Goal: Task Accomplishment & Management: Manage account settings

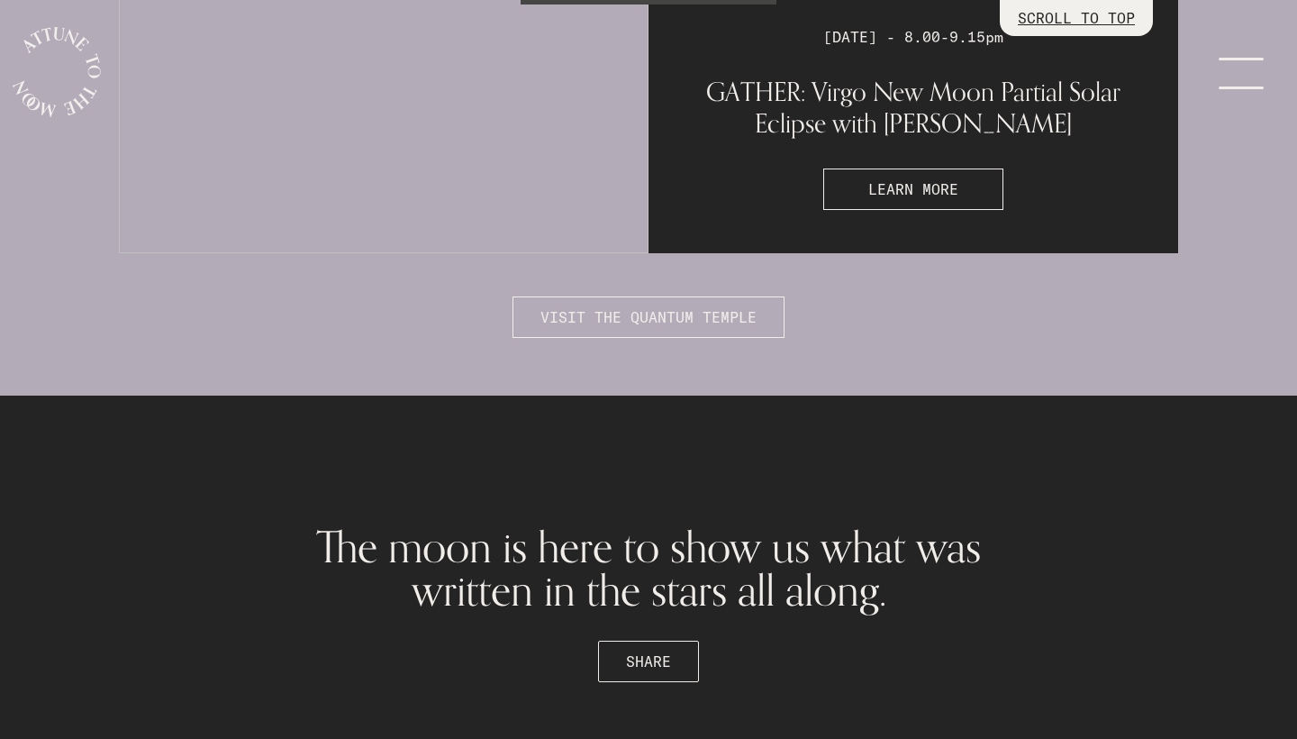
scroll to position [4785, 0]
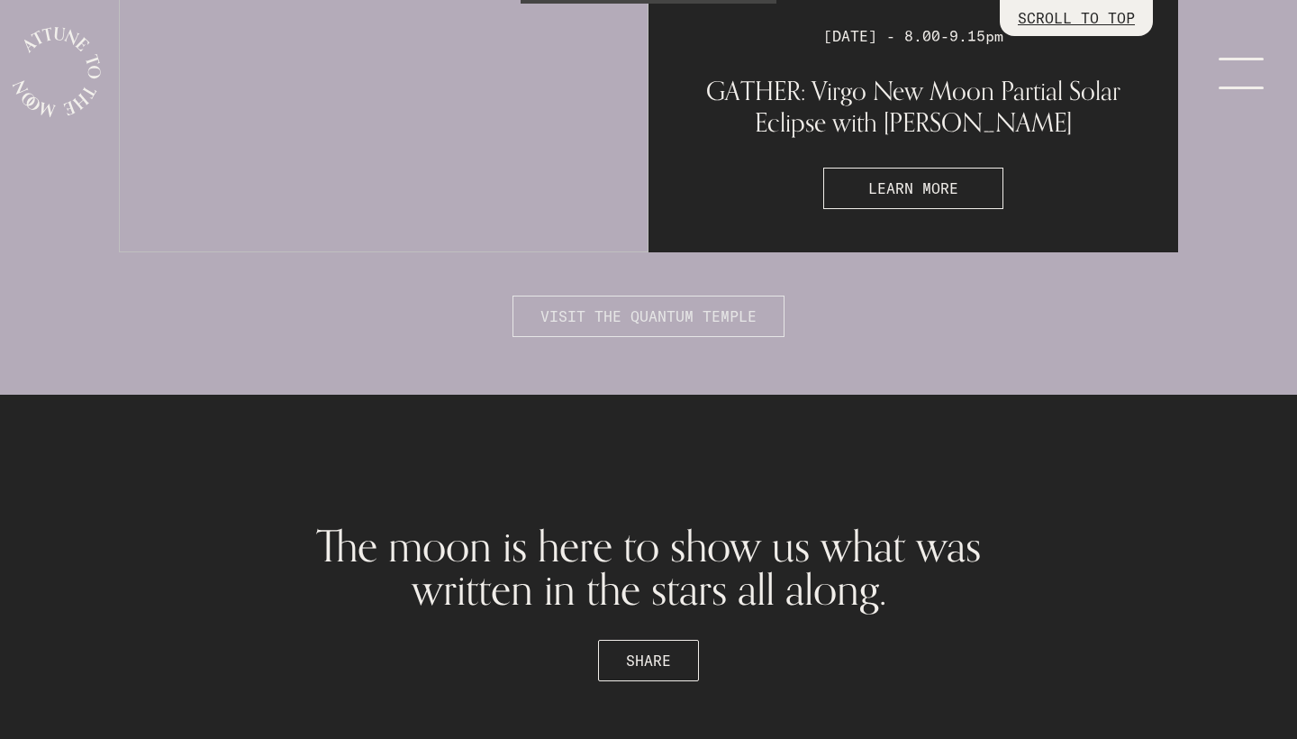
click at [676, 314] on span "VISIT THE QUANTUM TEMPLE" at bounding box center [649, 316] width 216 height 22
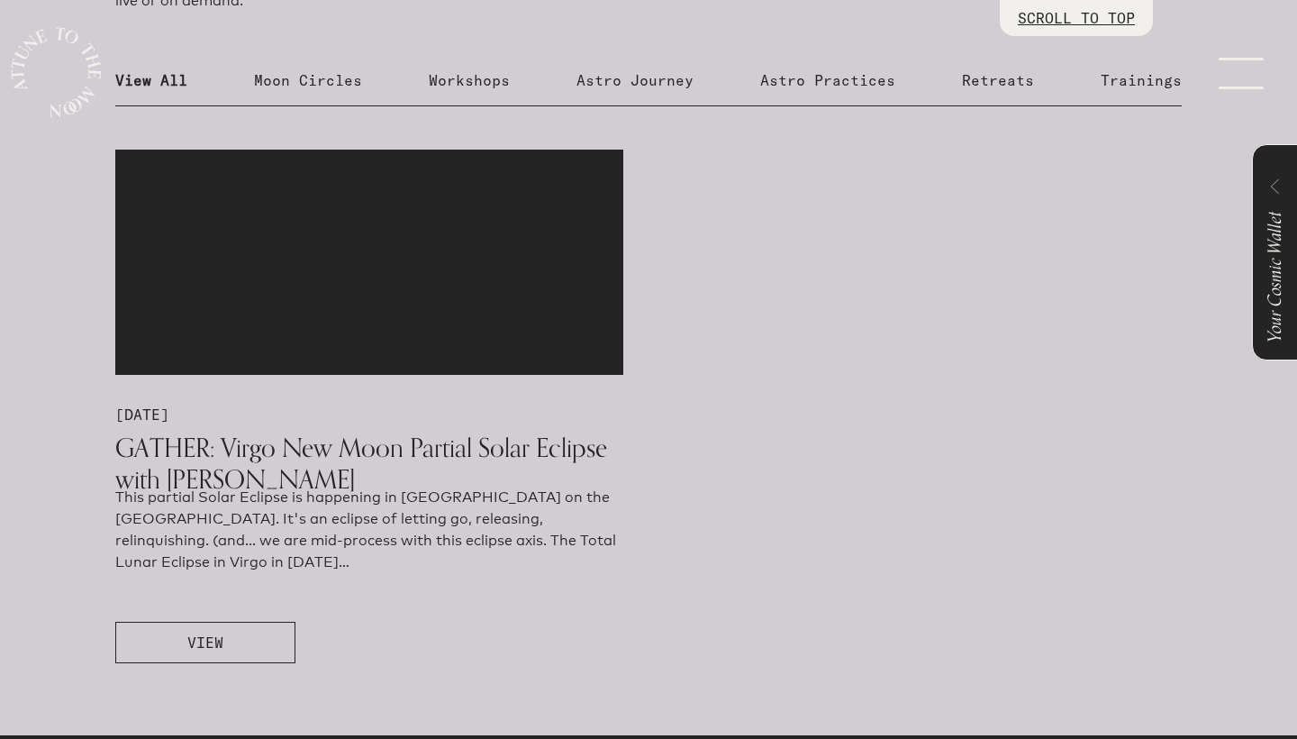
scroll to position [948, 0]
click at [222, 641] on span "VIEW" at bounding box center [205, 643] width 36 height 22
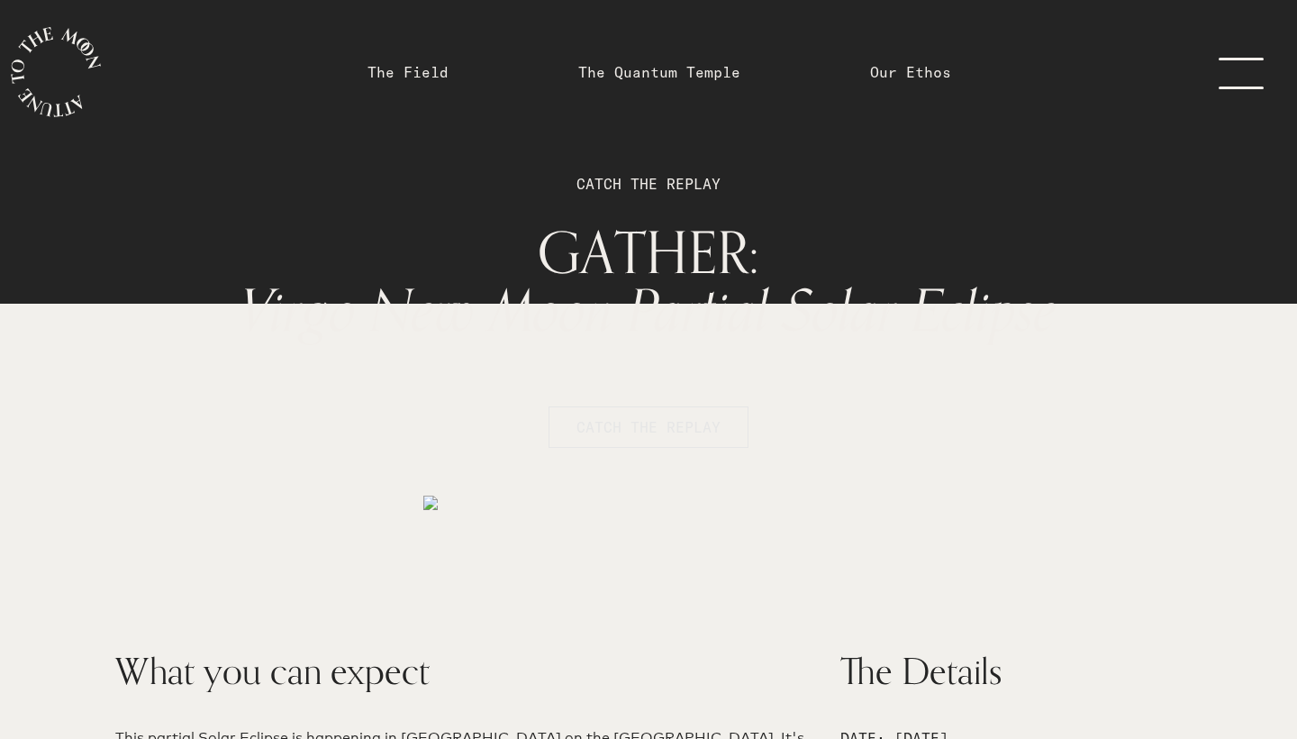
click at [634, 427] on span "CATCH THE REPLAY" at bounding box center [649, 427] width 144 height 22
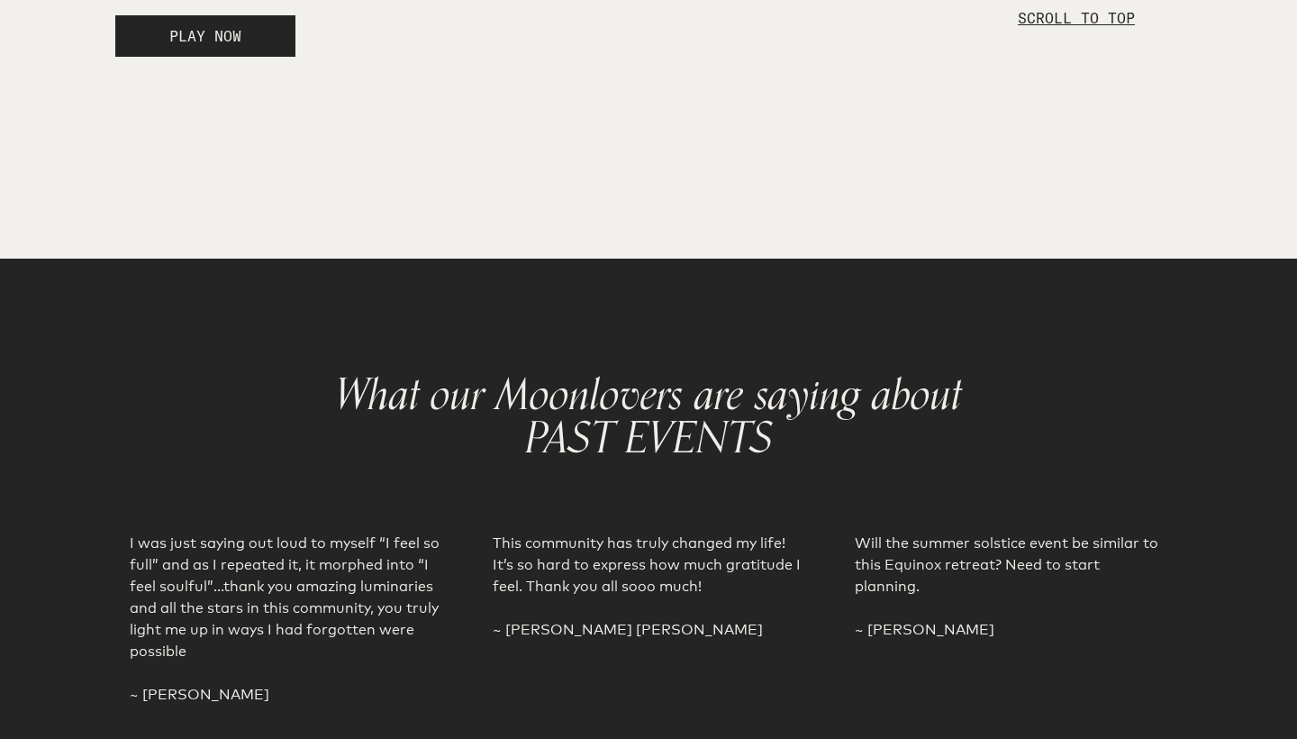
scroll to position [3148, 0]
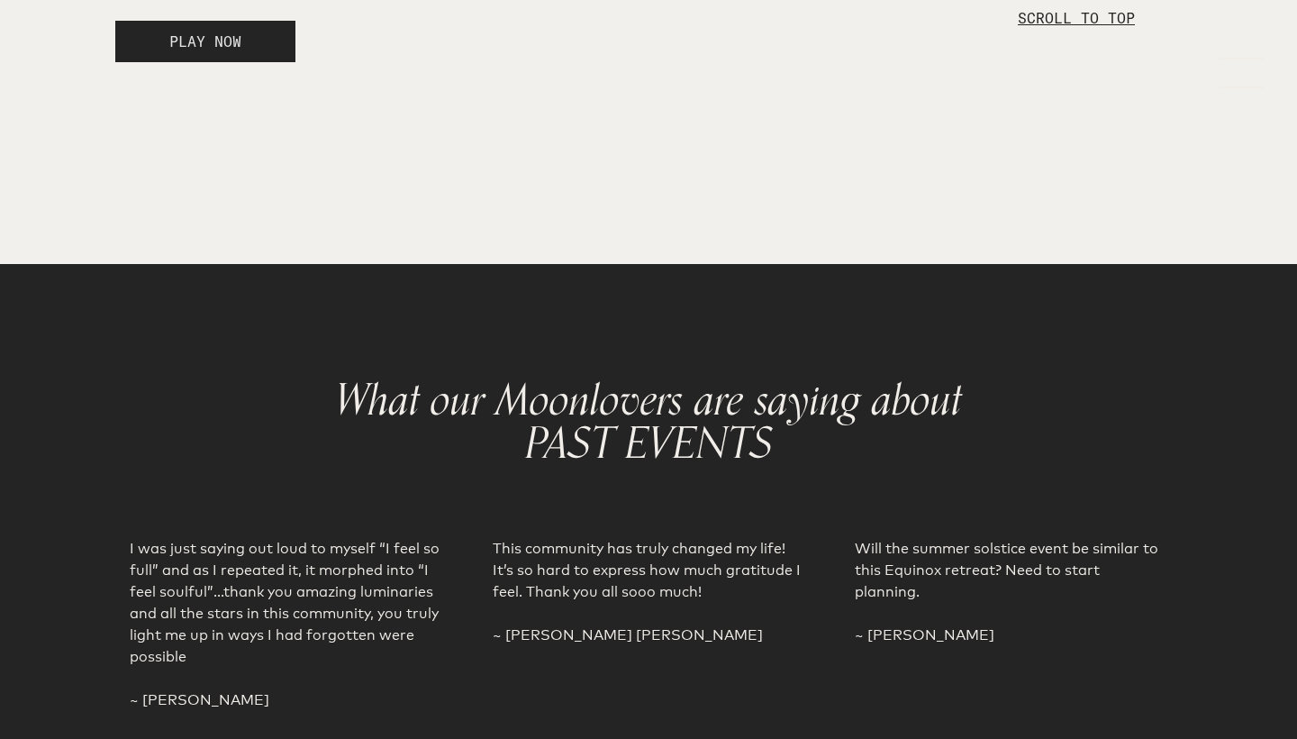
click at [241, 50] on span "PLAY NOW" at bounding box center [205, 41] width 72 height 18
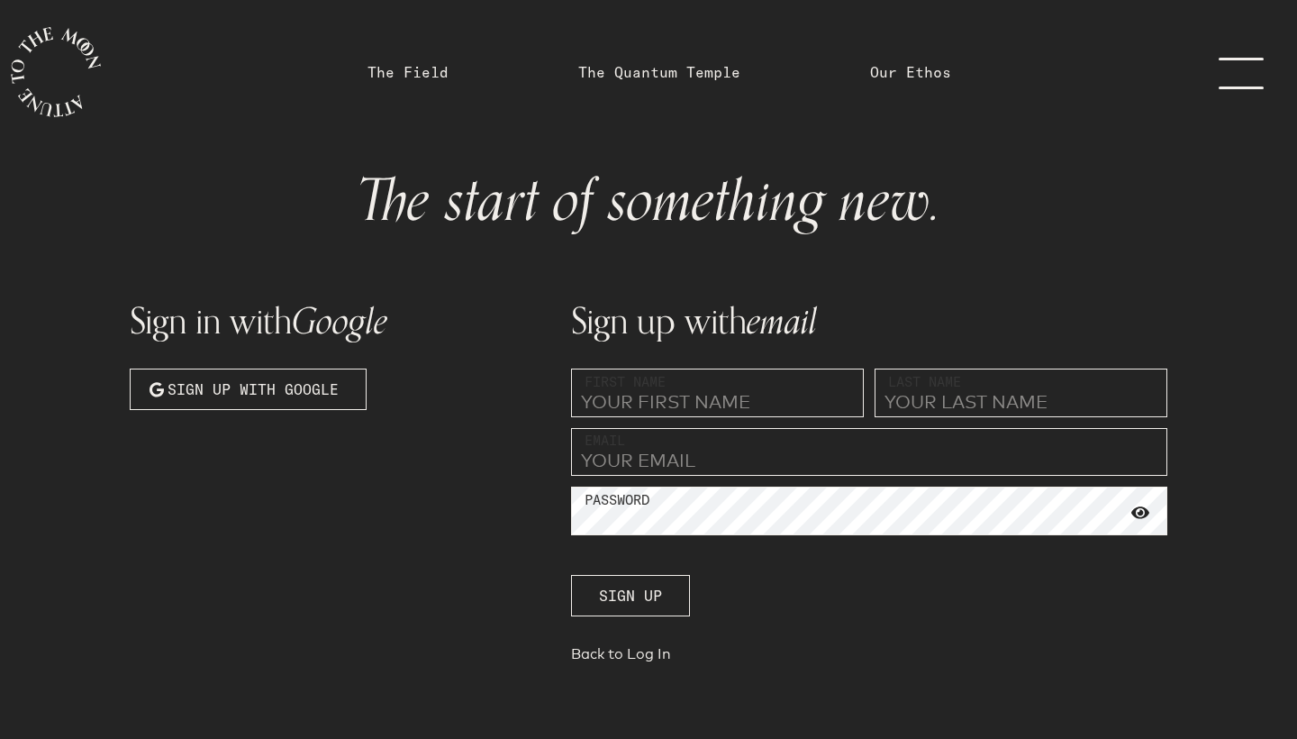
click at [1242, 81] on link "menu" at bounding box center [1252, 72] width 90 height 144
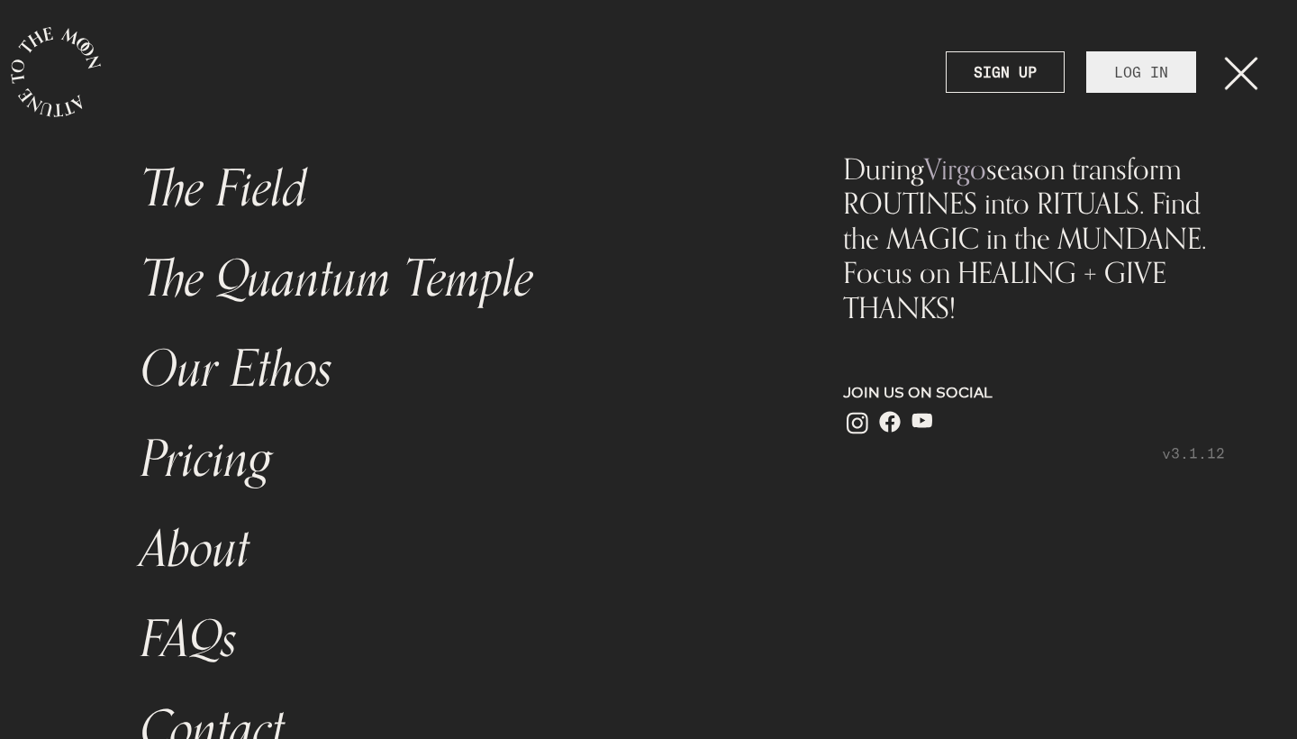
click at [1143, 69] on link "LOG IN" at bounding box center [1141, 71] width 110 height 41
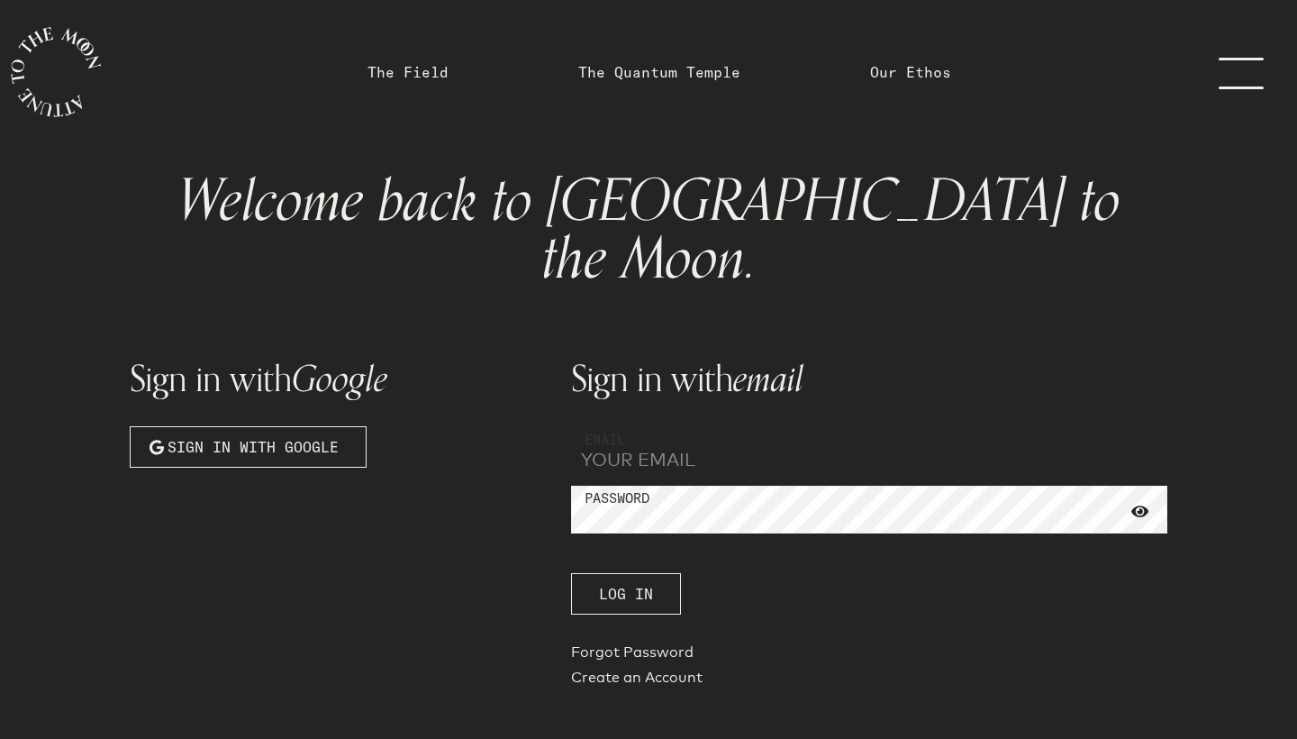
type input "[EMAIL_ADDRESS][DOMAIN_NAME]"
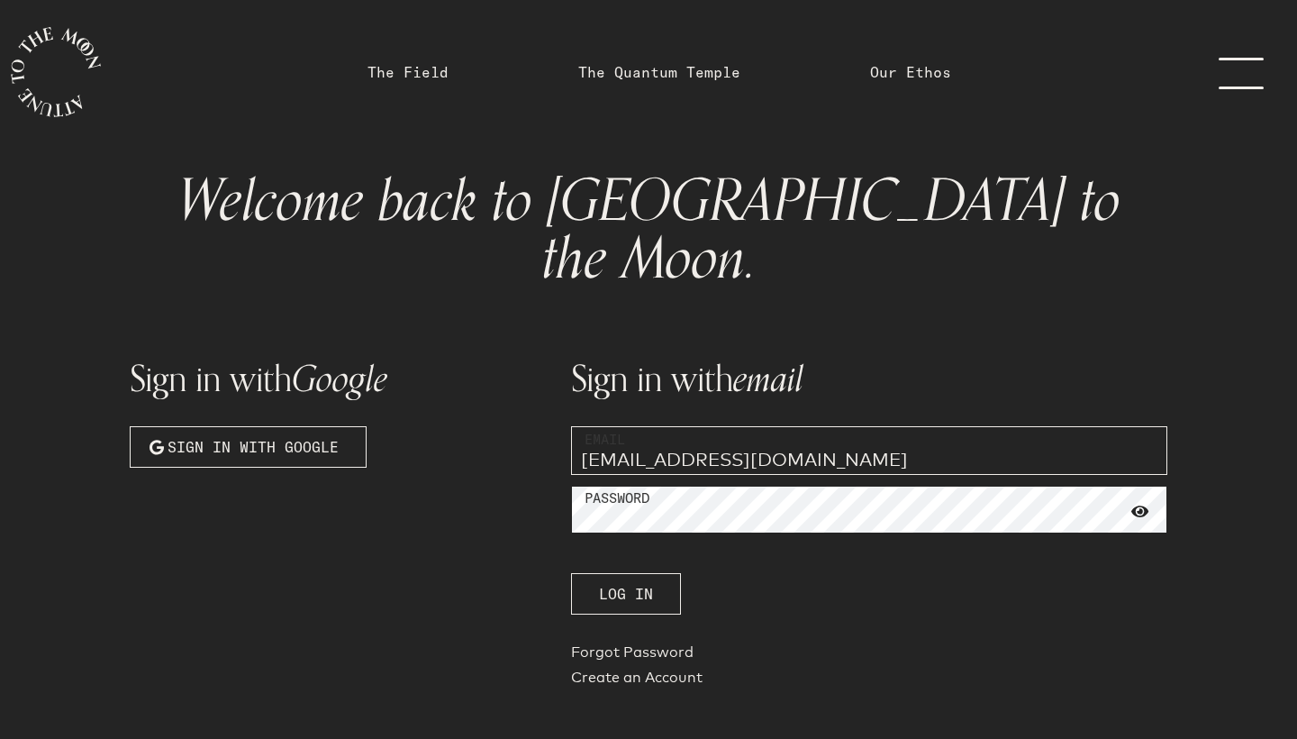
click at [625, 573] on button "Log In" at bounding box center [626, 593] width 110 height 41
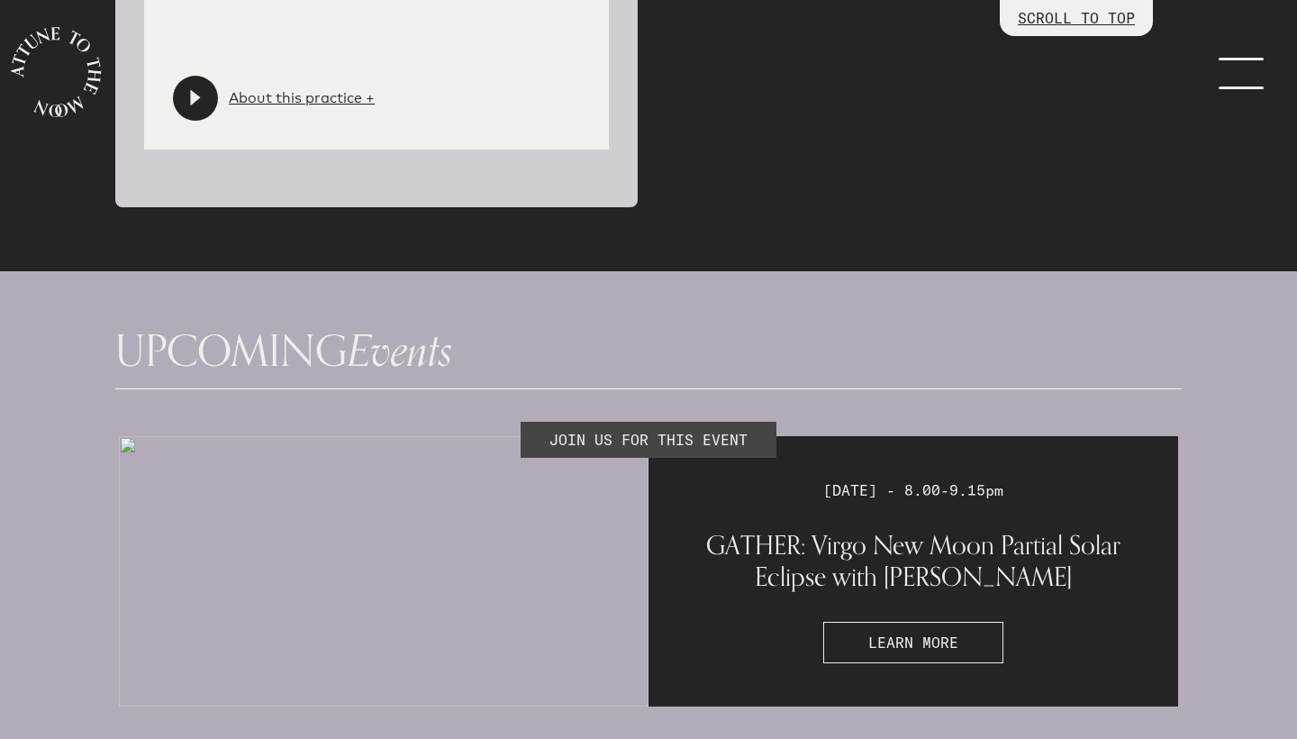
scroll to position [4393, 0]
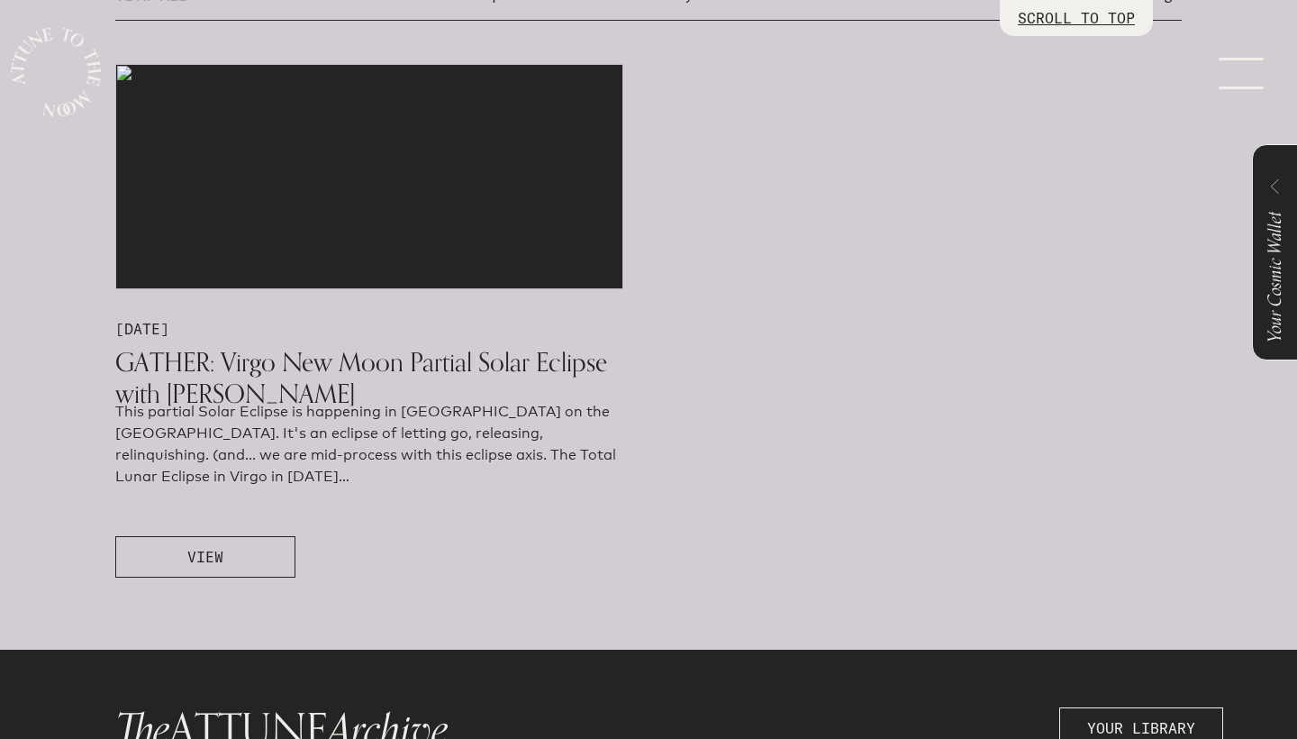
scroll to position [1033, 0]
click at [213, 550] on span "VIEW" at bounding box center [205, 557] width 36 height 22
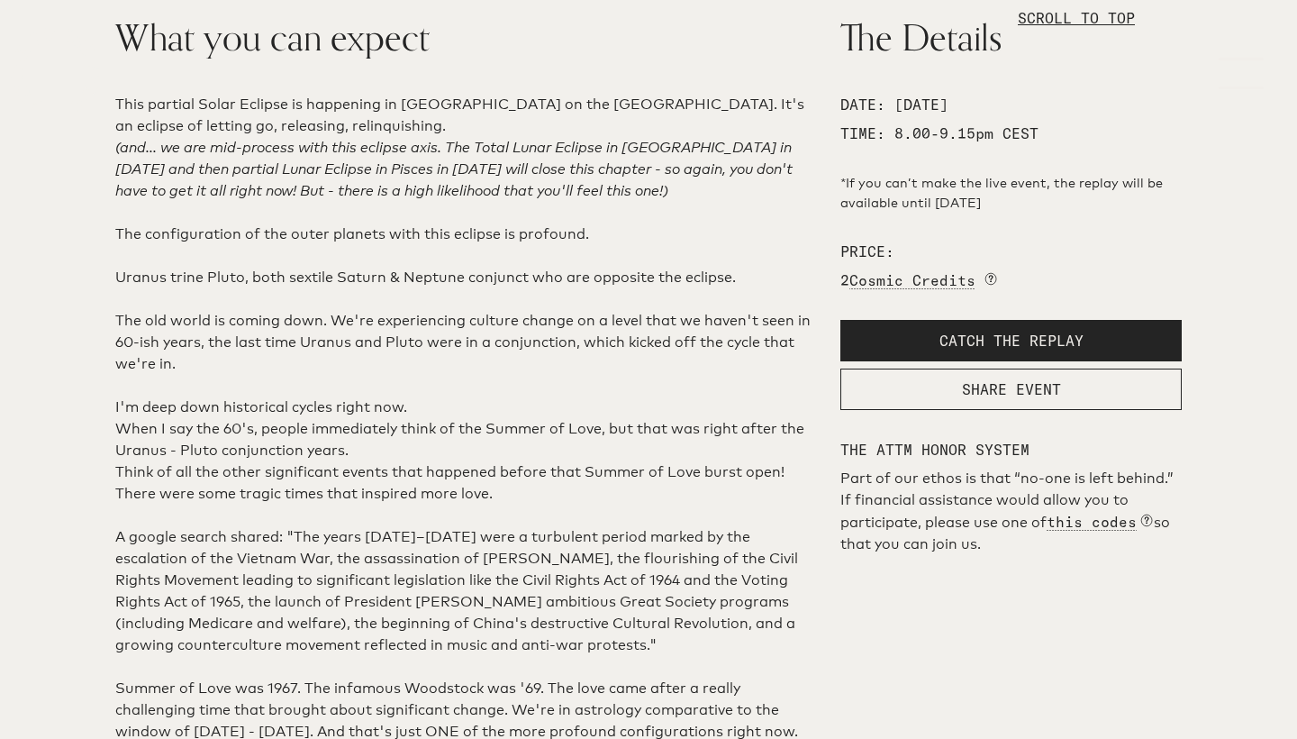
scroll to position [631, 0]
